Goal: Task Accomplishment & Management: Complete application form

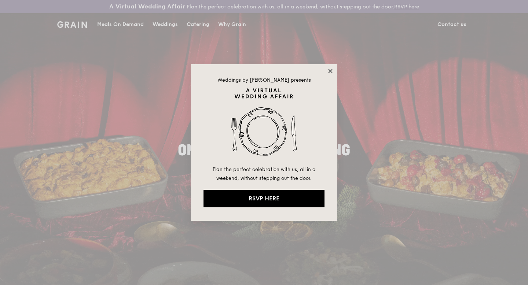
click at [330, 70] on icon at bounding box center [330, 71] width 7 height 7
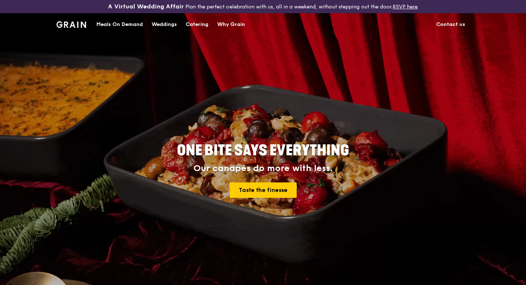
click at [194, 25] on div "Catering" at bounding box center [197, 25] width 23 height 22
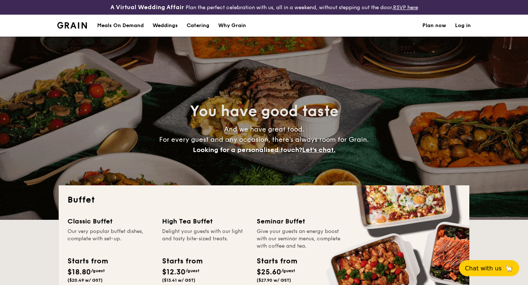
select select
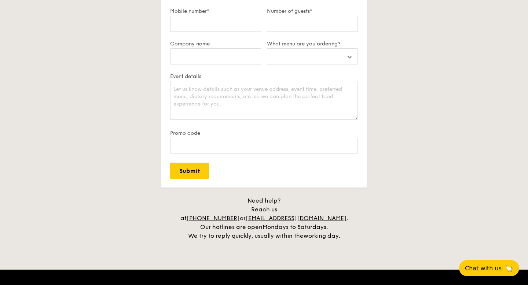
scroll to position [1375, 0]
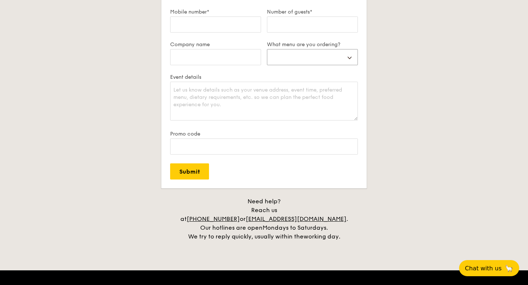
click at [334, 51] on select "Buffet Mini Buffet High Tea Canapés Meal Boxes Wedding" at bounding box center [312, 57] width 91 height 16
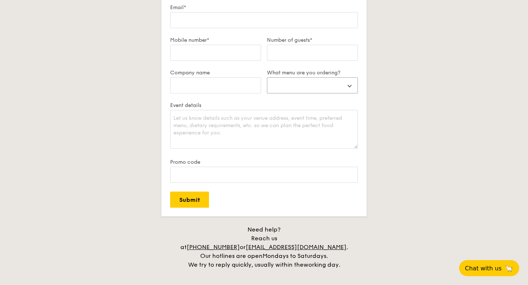
scroll to position [1346, 0]
drag, startPoint x: 269, startPoint y: 238, endPoint x: 341, endPoint y: 239, distance: 72.2
click at [341, 239] on div "Need help? Reach us at [PHONE_NUMBER] or [EMAIL_ADDRESS][DOMAIN_NAME] . Our hot…" at bounding box center [263, 248] width 183 height 44
copy div "[EMAIL_ADDRESS][DOMAIN_NAME]"
